Goal: Task Accomplishment & Management: Understand process/instructions

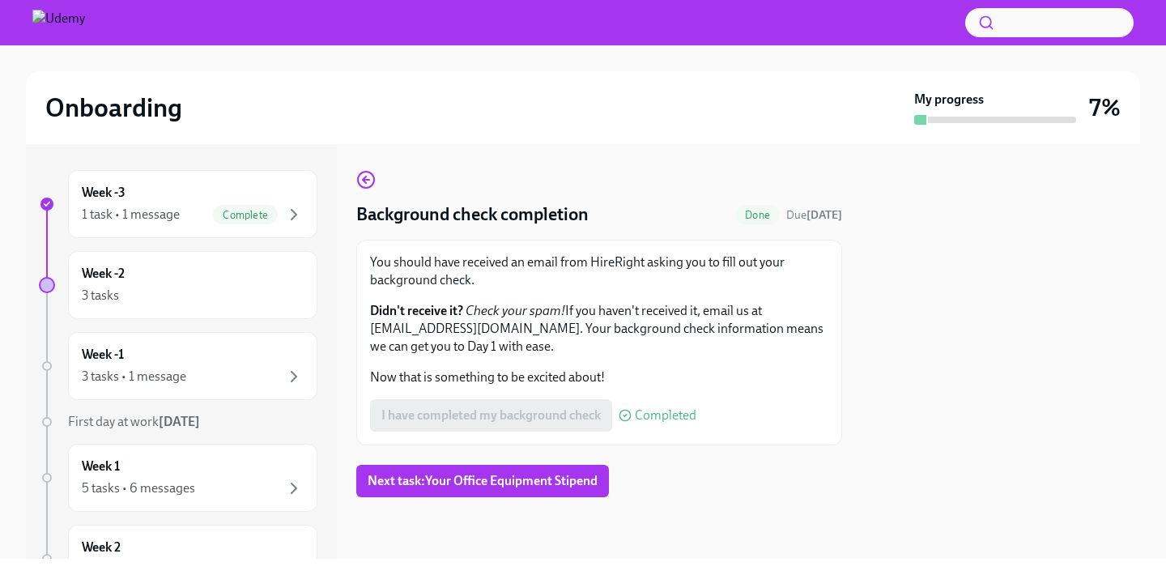
click at [547, 411] on div "I have completed my background check Completed" at bounding box center [533, 415] width 326 height 32
click at [521, 486] on span "Next task : Your Office Equipment Stipend" at bounding box center [483, 481] width 230 height 16
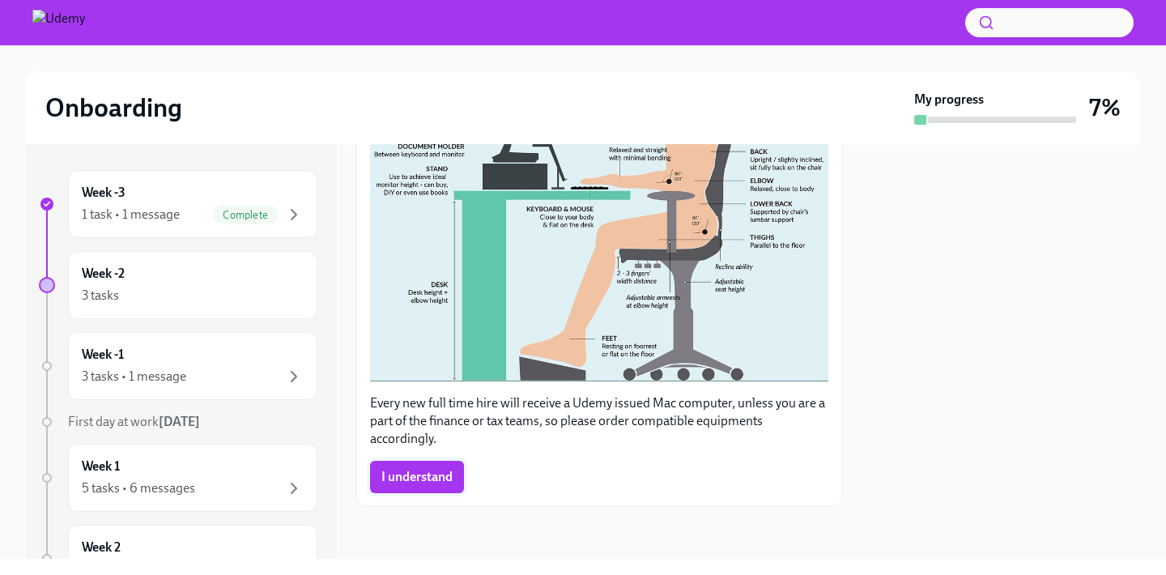
scroll to position [486, 0]
click at [402, 477] on span "I understand" at bounding box center [416, 478] width 71 height 16
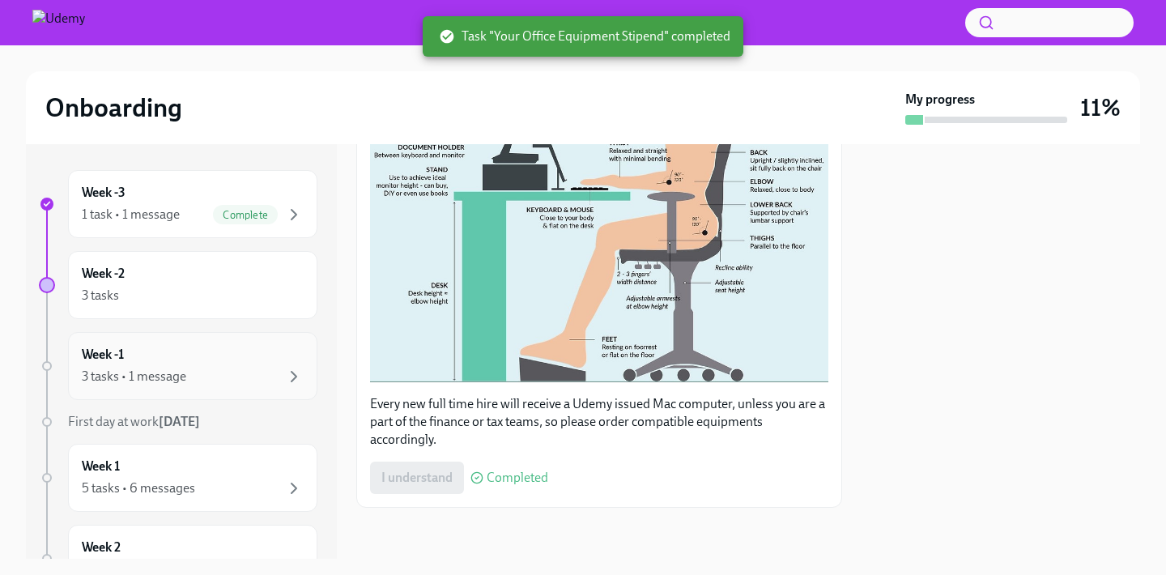
click at [244, 374] on div "3 tasks • 1 message" at bounding box center [193, 376] width 222 height 19
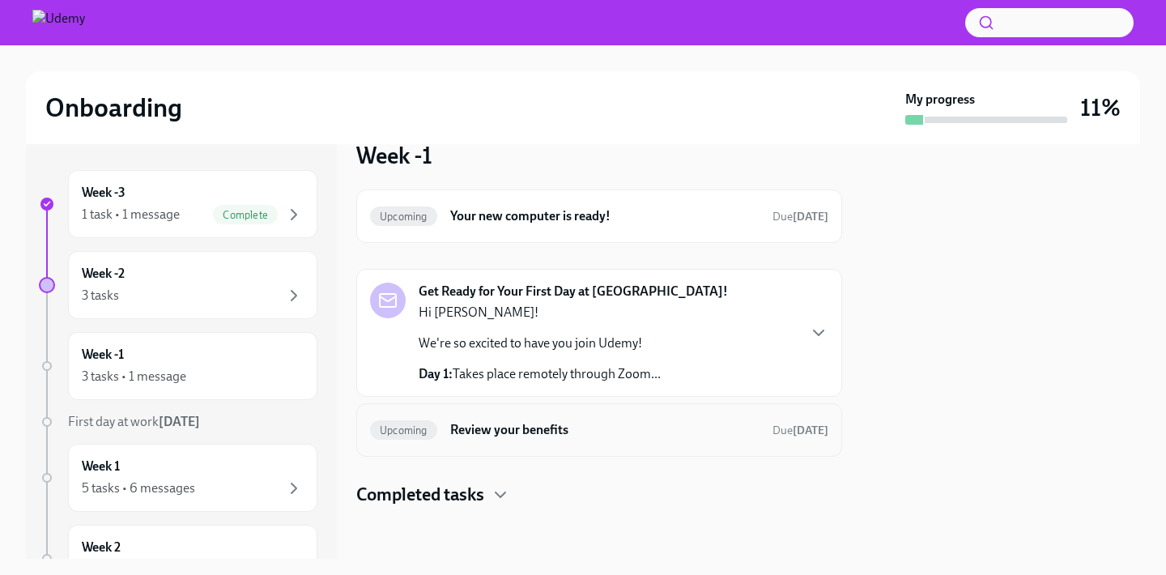
scroll to position [29, 0]
click at [525, 437] on h6 "Review your benefits" at bounding box center [604, 430] width 309 height 18
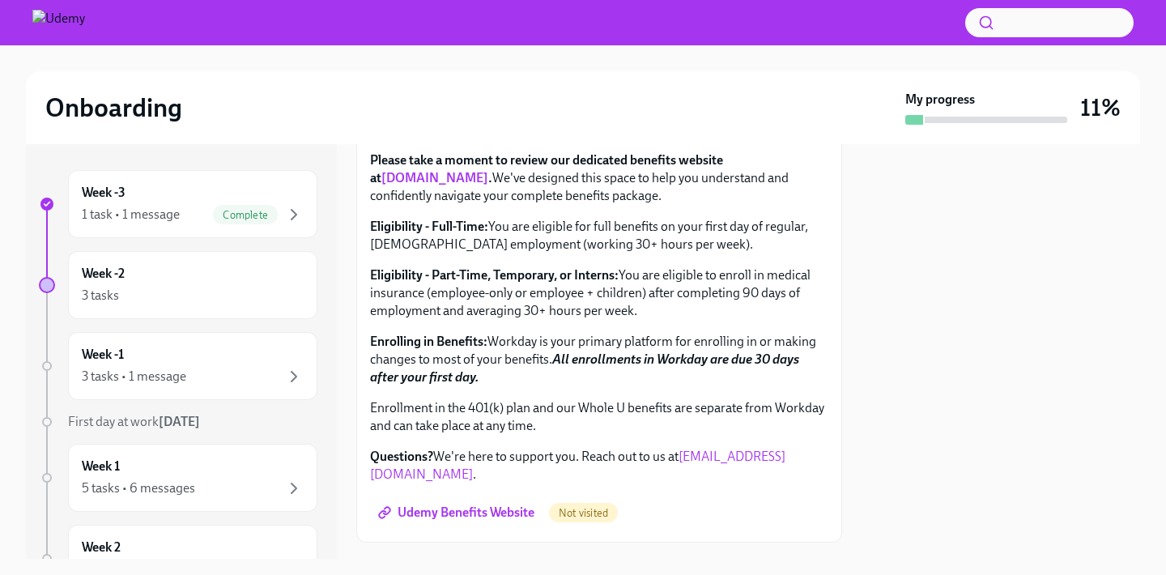
scroll to position [378, 0]
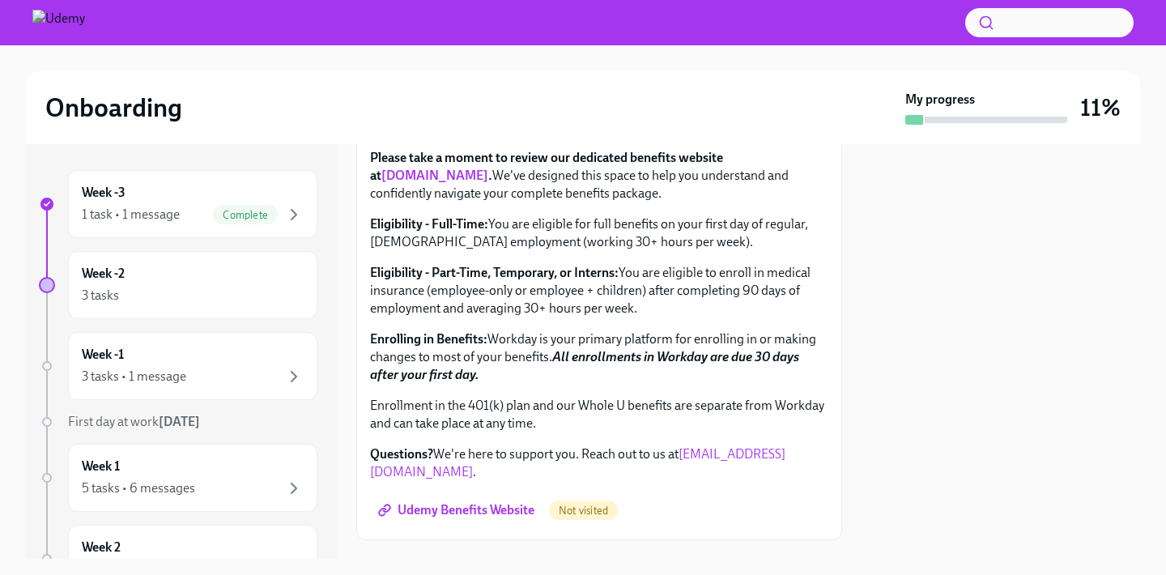
click at [468, 183] on link "[DOMAIN_NAME]" at bounding box center [434, 175] width 107 height 15
click at [462, 183] on link "[DOMAIN_NAME]" at bounding box center [434, 175] width 107 height 15
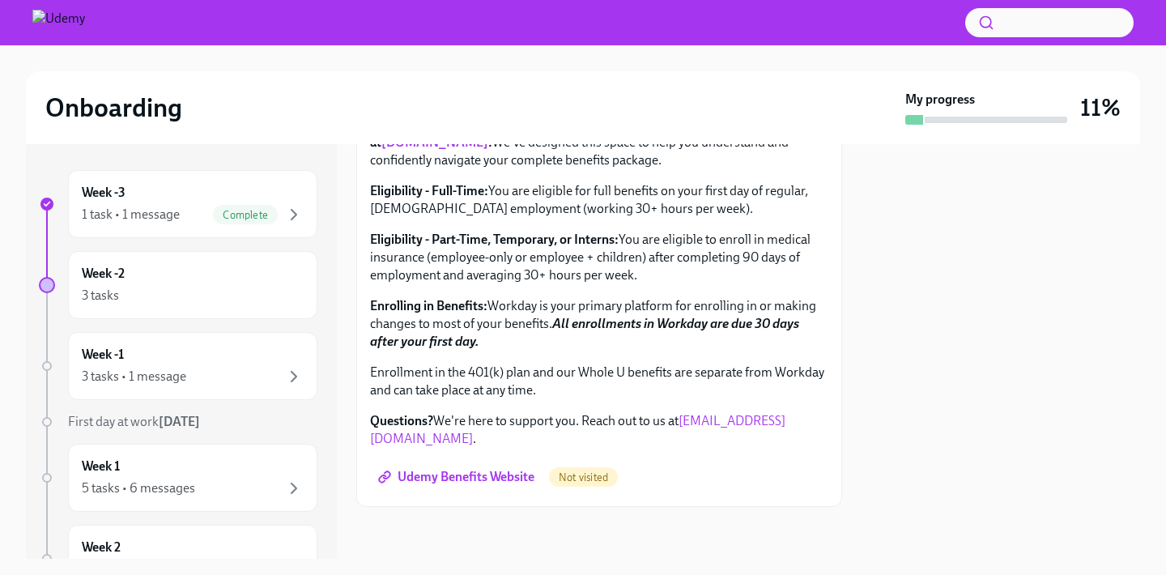
scroll to position [634, 0]
click at [443, 472] on span "Udemy Benefits Website" at bounding box center [457, 477] width 153 height 16
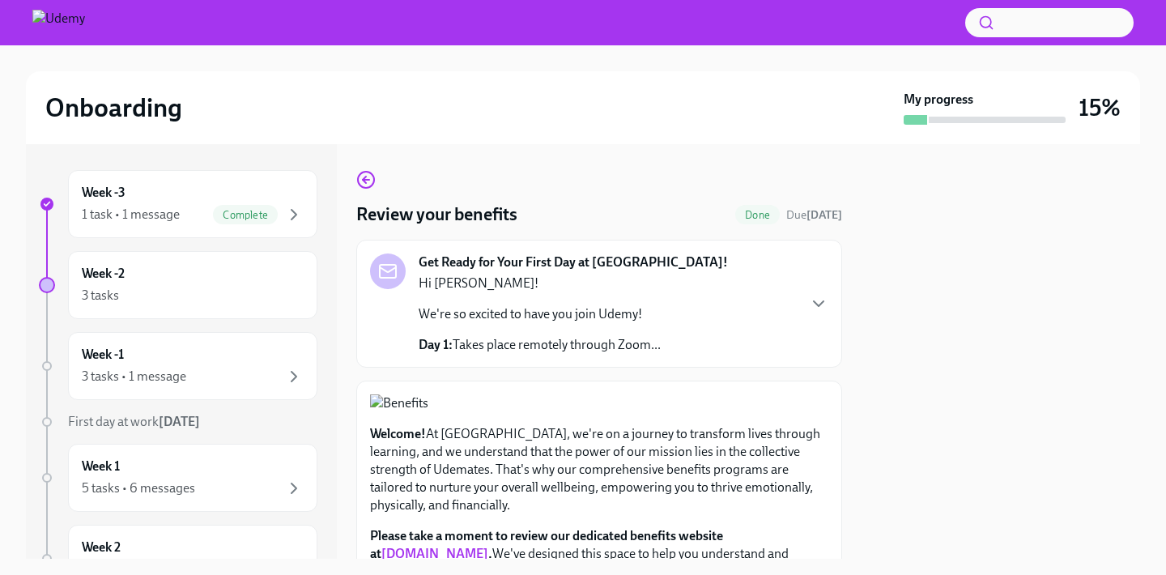
scroll to position [0, 0]
click at [822, 305] on icon "button" at bounding box center [818, 303] width 19 height 19
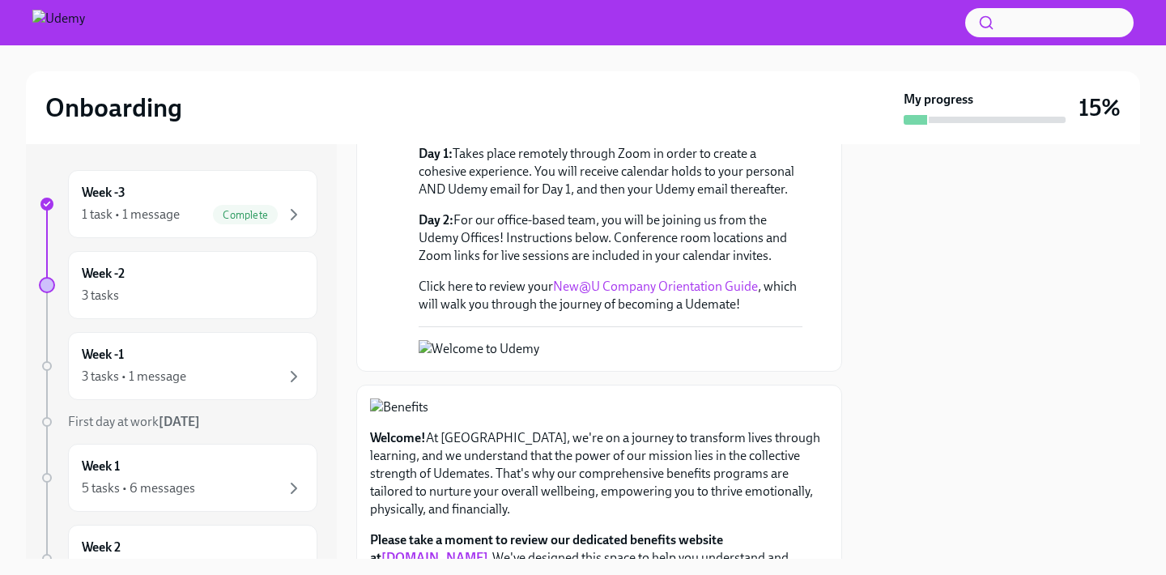
scroll to position [242, 0]
click at [708, 283] on link "New@U Company Orientation Guide" at bounding box center [655, 284] width 205 height 15
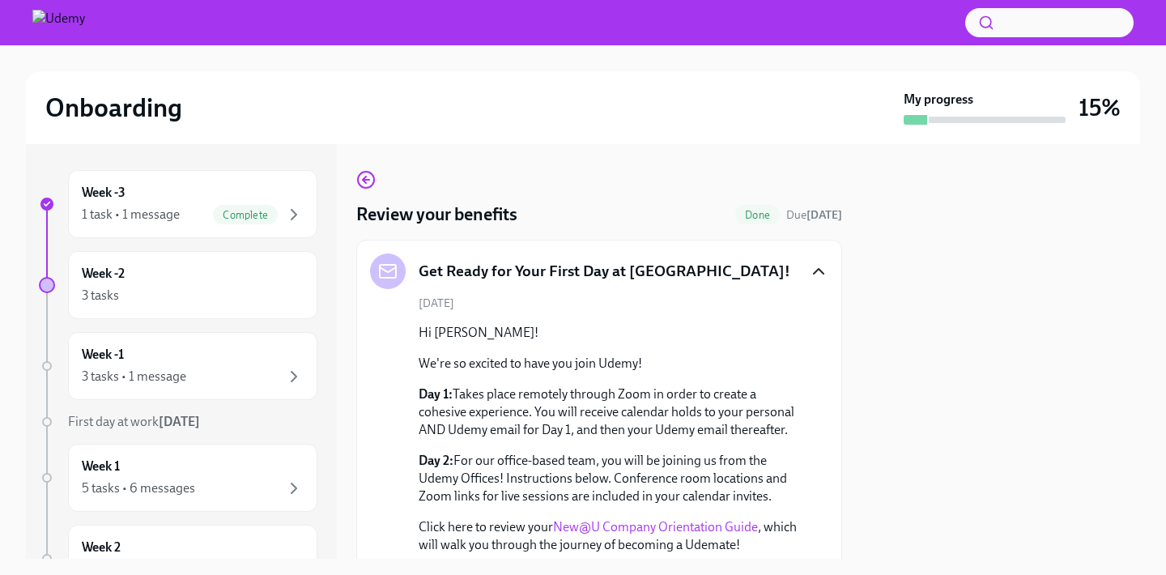
scroll to position [0, 0]
click at [374, 175] on icon "button" at bounding box center [365, 179] width 19 height 19
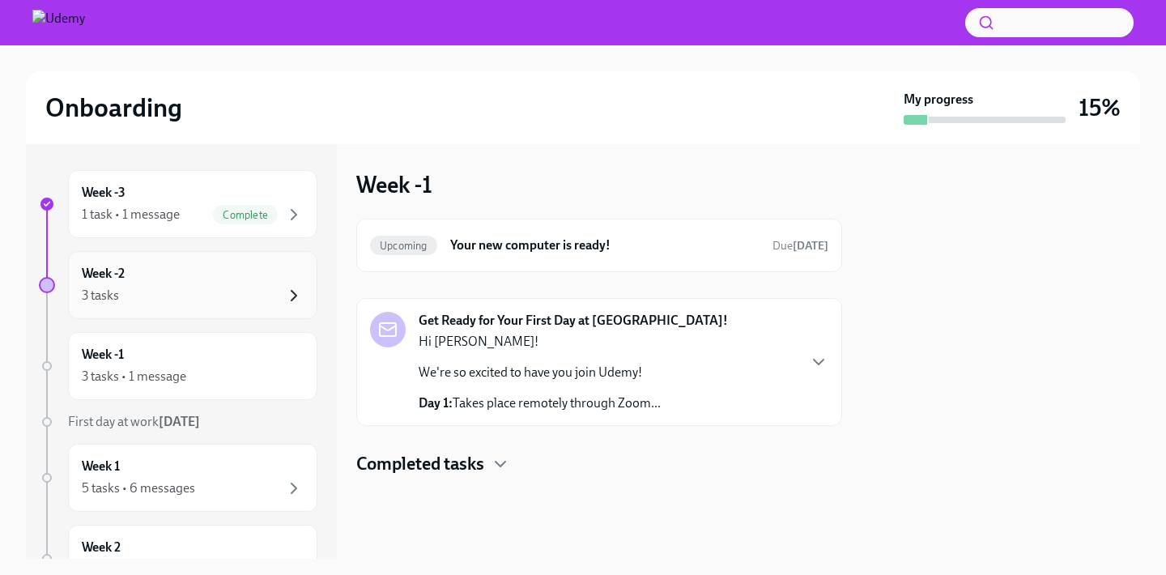
click at [302, 300] on icon "button" at bounding box center [293, 295] width 19 height 19
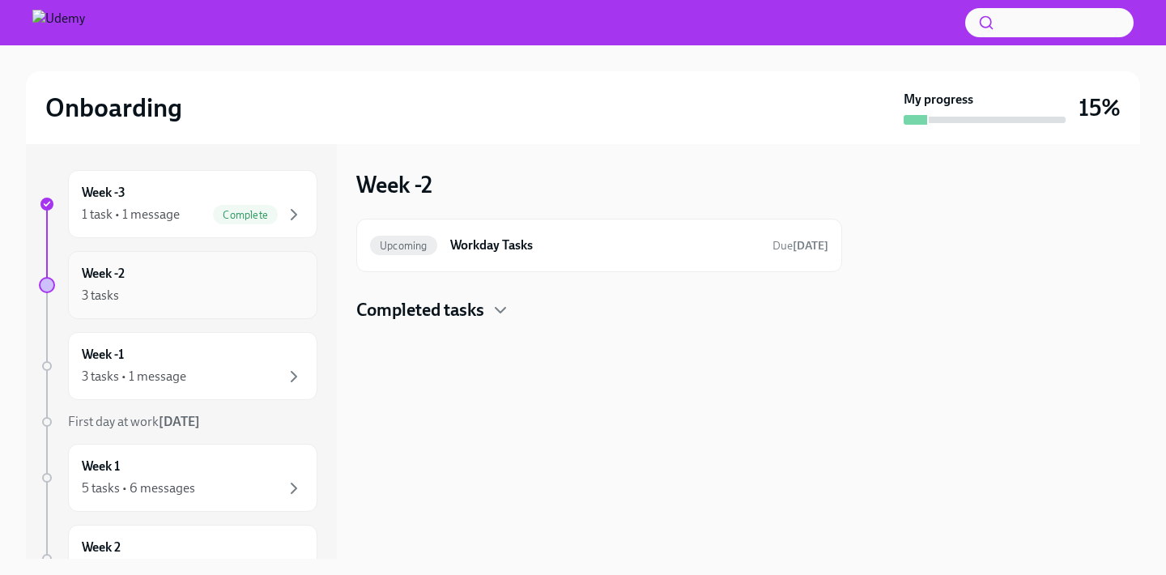
click at [288, 298] on icon "button" at bounding box center [293, 295] width 19 height 19
click at [438, 310] on h4 "Completed tasks" at bounding box center [420, 310] width 128 height 24
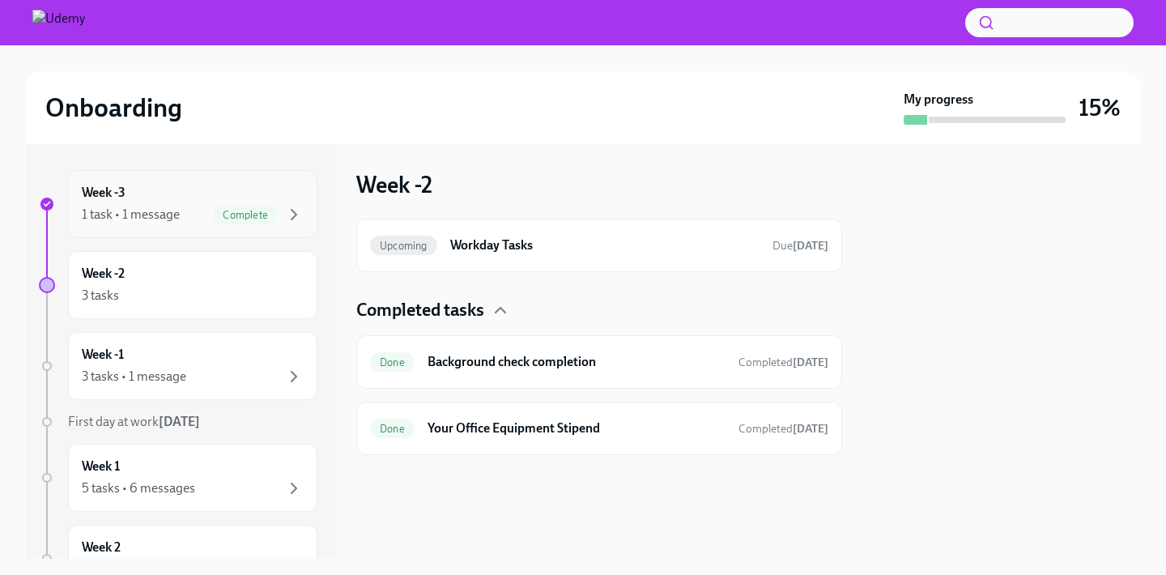
click at [213, 219] on span "Complete" at bounding box center [245, 215] width 65 height 12
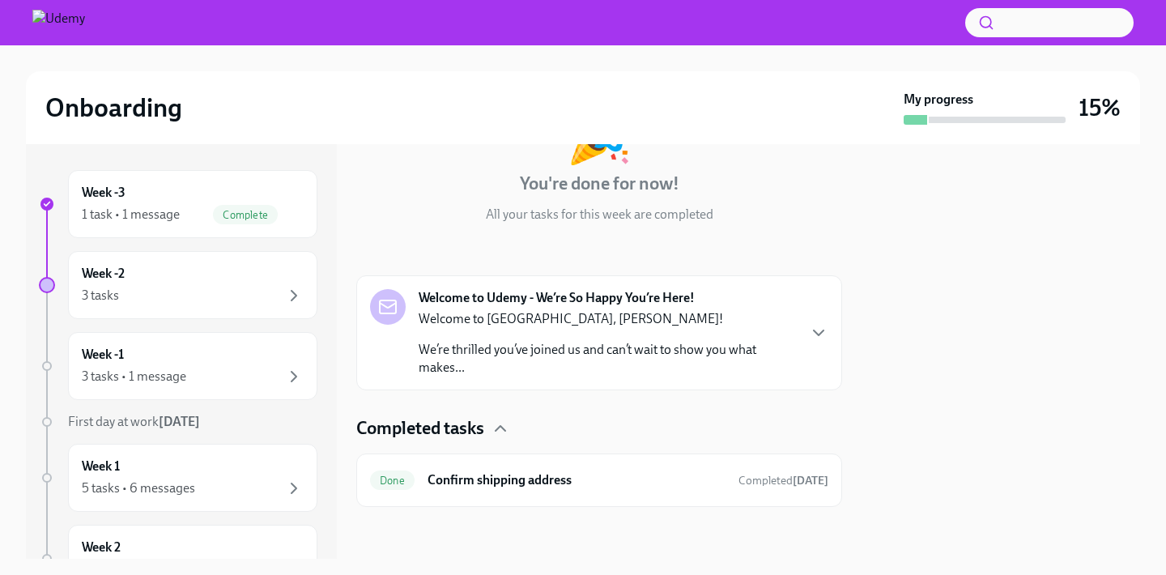
scroll to position [136, 0]
click at [189, 370] on div "3 tasks • 1 message" at bounding box center [193, 376] width 222 height 19
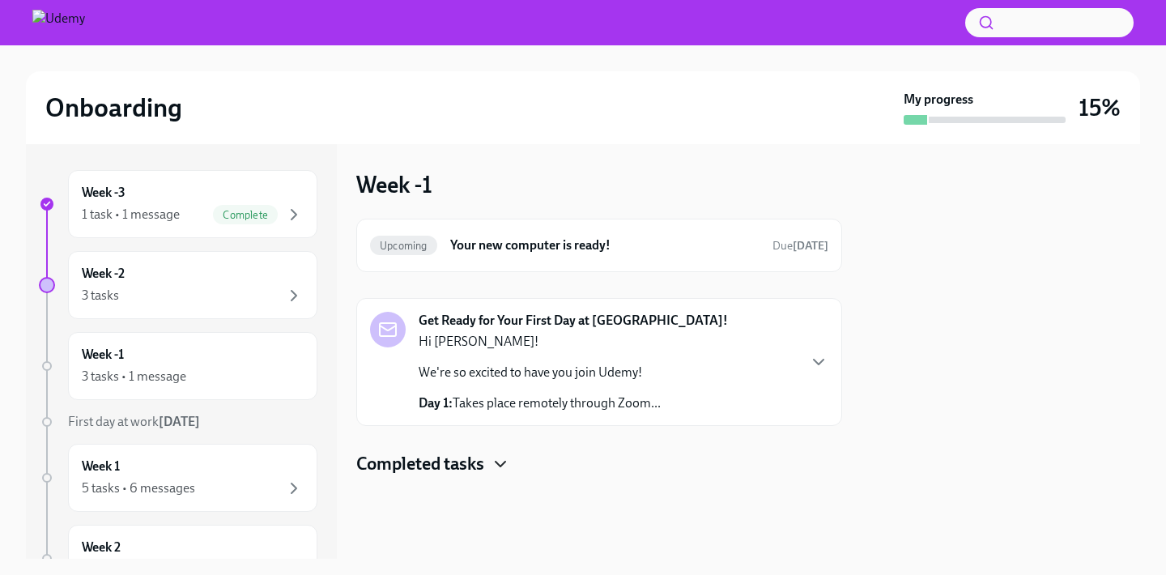
click at [503, 460] on icon "button" at bounding box center [500, 463] width 19 height 19
click at [487, 240] on h6 "Your new computer is ready!" at bounding box center [604, 245] width 309 height 18
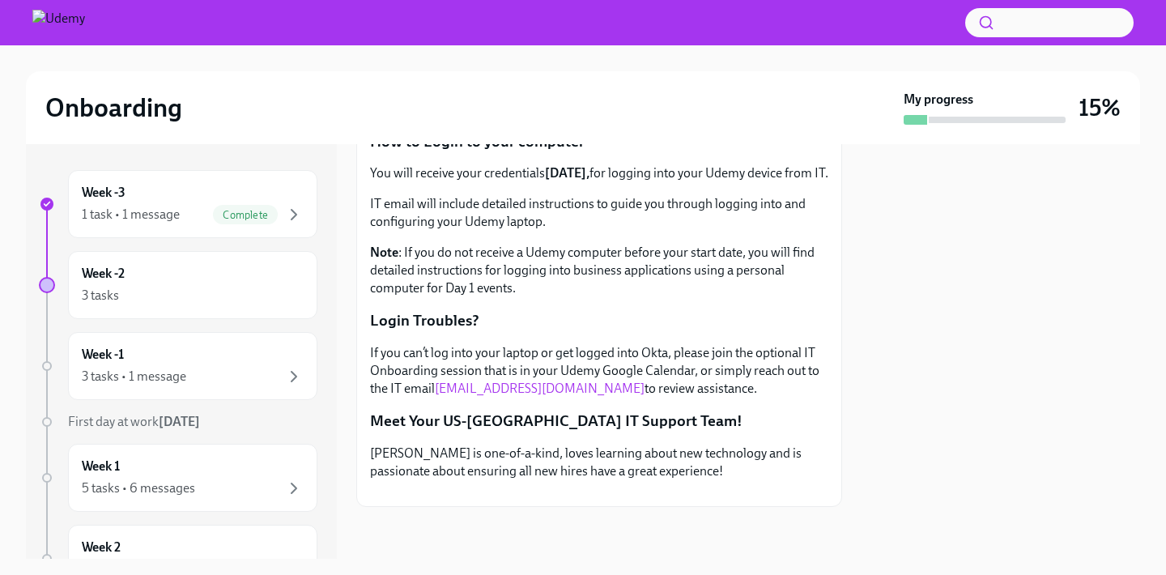
scroll to position [508, 0]
